Goal: Transaction & Acquisition: Purchase product/service

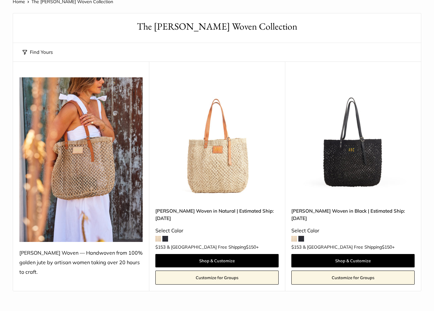
scroll to position [38, 0]
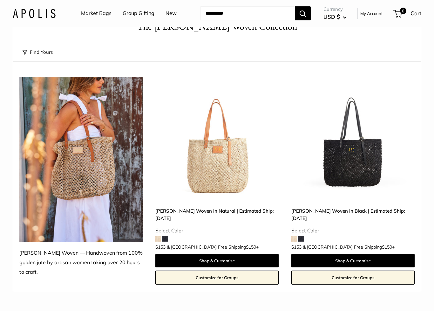
click at [234, 183] on img at bounding box center [216, 138] width 123 height 123
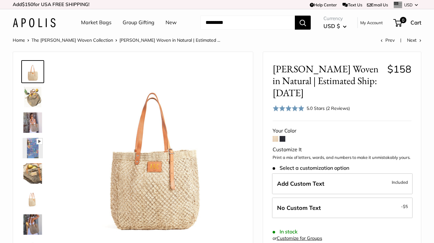
click at [34, 101] on img at bounding box center [33, 97] width 20 height 20
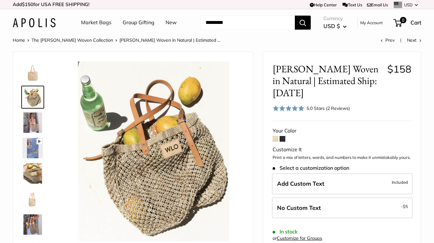
click at [28, 130] on img at bounding box center [33, 122] width 20 height 20
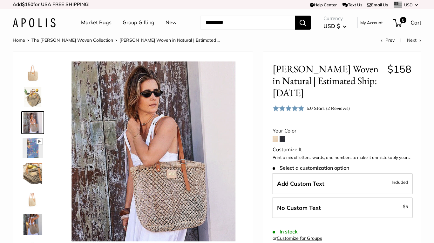
click at [31, 147] on img at bounding box center [33, 148] width 20 height 20
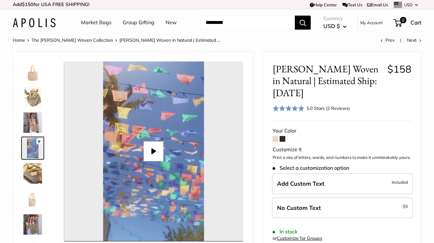
click at [37, 172] on img at bounding box center [33, 173] width 20 height 20
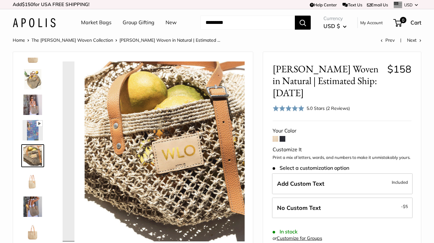
scroll to position [20, 0]
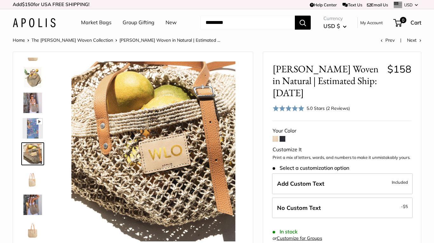
click at [40, 203] on img at bounding box center [33, 204] width 20 height 20
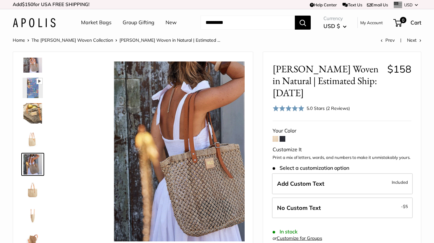
scroll to position [71, 0]
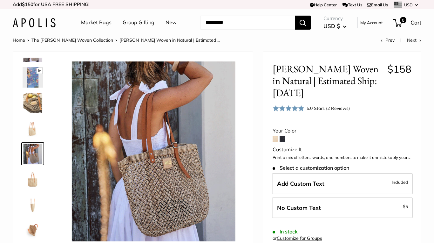
click at [95, 26] on link "Market Bags" at bounding box center [96, 23] width 31 height 10
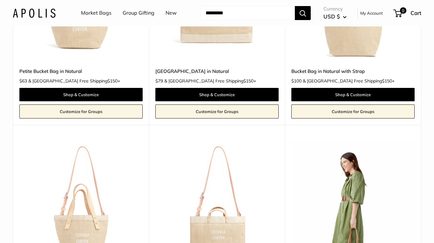
scroll to position [866, 0]
